Goal: Find specific page/section: Find specific page/section

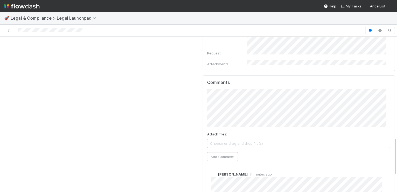
scroll to position [442, 0]
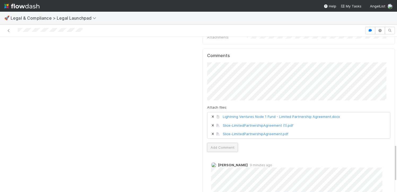
click at [223, 143] on button "Add Comment" at bounding box center [222, 147] width 31 height 9
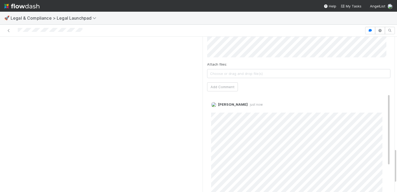
scroll to position [499, 0]
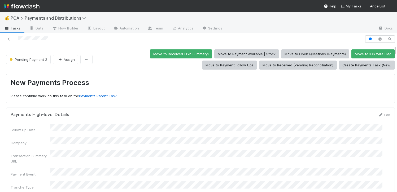
scroll to position [183, 0]
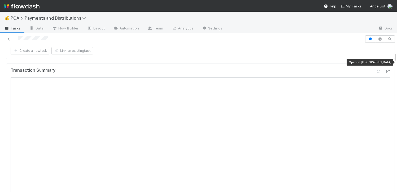
click at [385, 70] on icon at bounding box center [387, 71] width 5 height 3
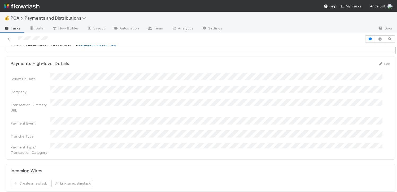
scroll to position [0, 0]
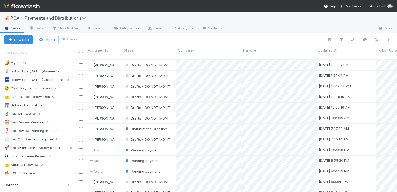
scroll to position [132, 317]
click at [377, 39] on icon "button" at bounding box center [375, 39] width 5 height 5
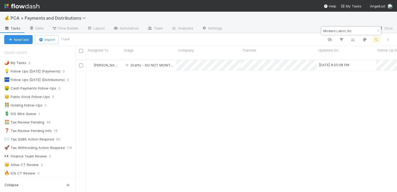
type input "Modern Labor, Inc"
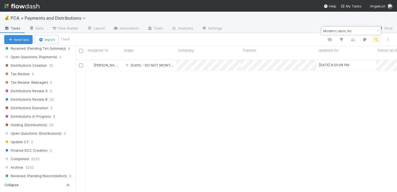
scroll to position [375, 0]
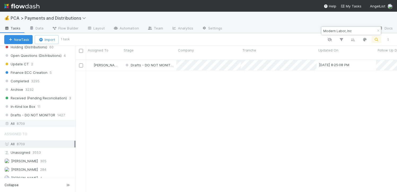
click at [29, 122] on div "All 8709" at bounding box center [39, 123] width 70 height 7
drag, startPoint x: 356, startPoint y: 32, endPoint x: 344, endPoint y: 32, distance: 11.4
click at [344, 32] on input "Modern Labor, Inc" at bounding box center [348, 31] width 53 height 6
type input "Modern Labor"
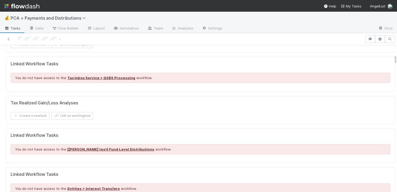
scroll to position [378, 0]
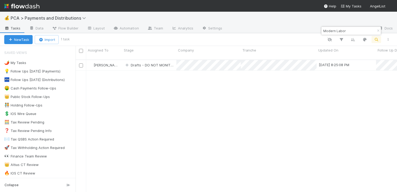
scroll to position [132, 317]
drag, startPoint x: 350, startPoint y: 31, endPoint x: 299, endPoint y: 30, distance: 50.6
click at [299, 30] on body "💰 PCA > Payments and Distributions Tasks Data Flow Builder Layout Automation Te…" at bounding box center [198, 96] width 397 height 192
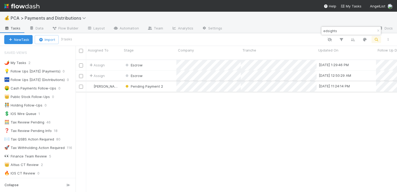
type input "edsights"
click at [172, 83] on div "Pending Payment 2" at bounding box center [149, 86] width 54 height 10
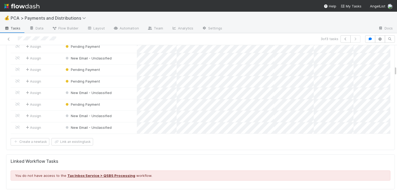
scroll to position [613, 0]
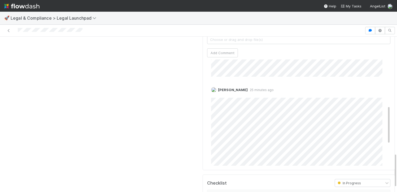
scroll to position [133, 0]
